Goal: Information Seeking & Learning: Learn about a topic

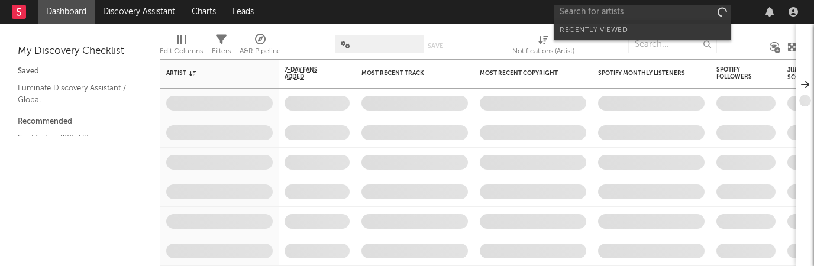
click at [582, 15] on input "text" at bounding box center [641, 12] width 177 height 15
type input "[URL][DOMAIN_NAME]"
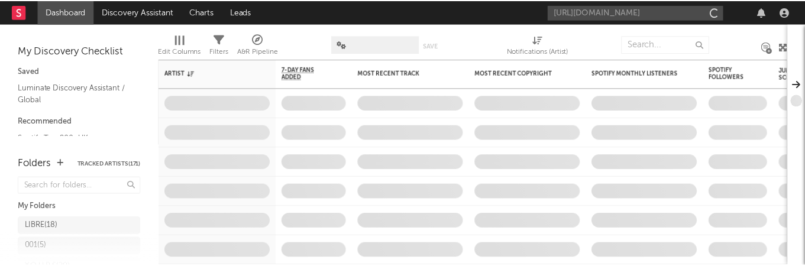
scroll to position [0, 303]
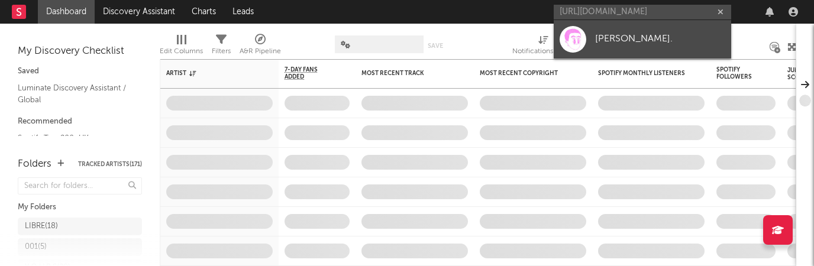
click at [592, 45] on link "[PERSON_NAME]." at bounding box center [641, 39] width 177 height 38
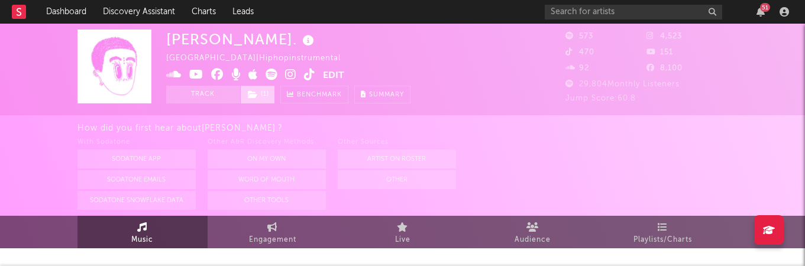
click at [261, 98] on span "( 1 )" at bounding box center [257, 95] width 35 height 18
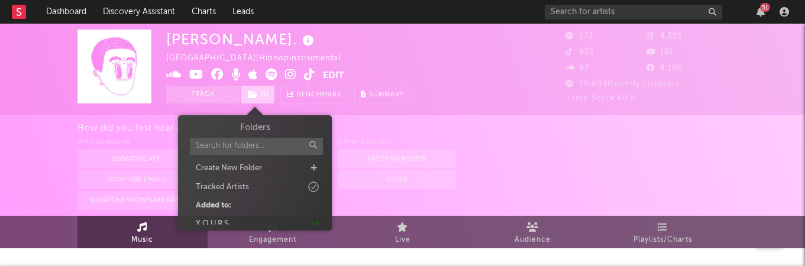
select select "1w"
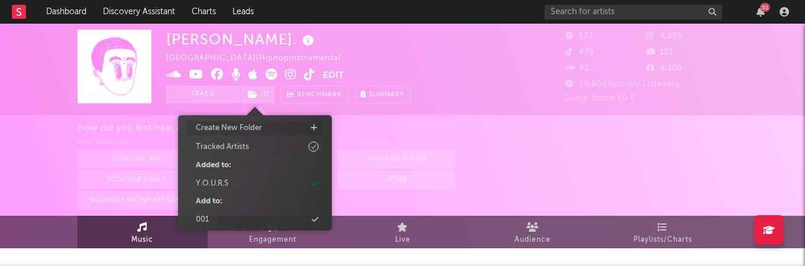
scroll to position [42, 0]
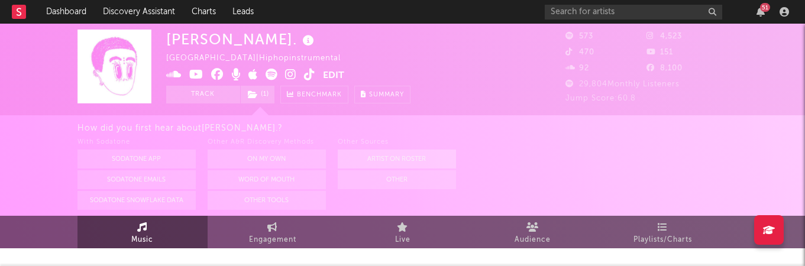
click at [445, 160] on button "Artist on Roster" at bounding box center [397, 159] width 118 height 19
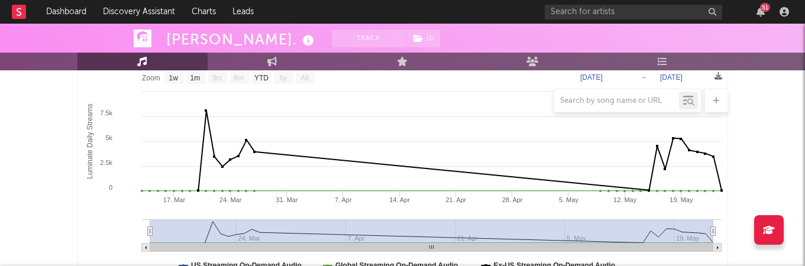
scroll to position [206, 0]
